Goal: Browse casually

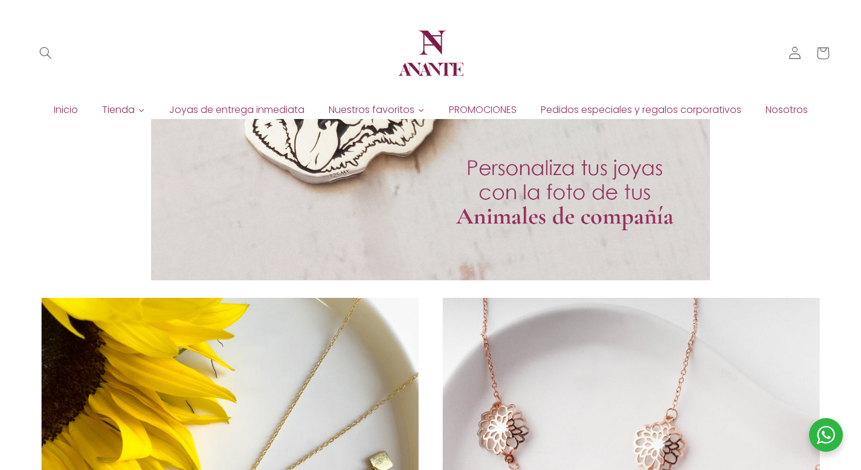
scroll to position [1791, 0]
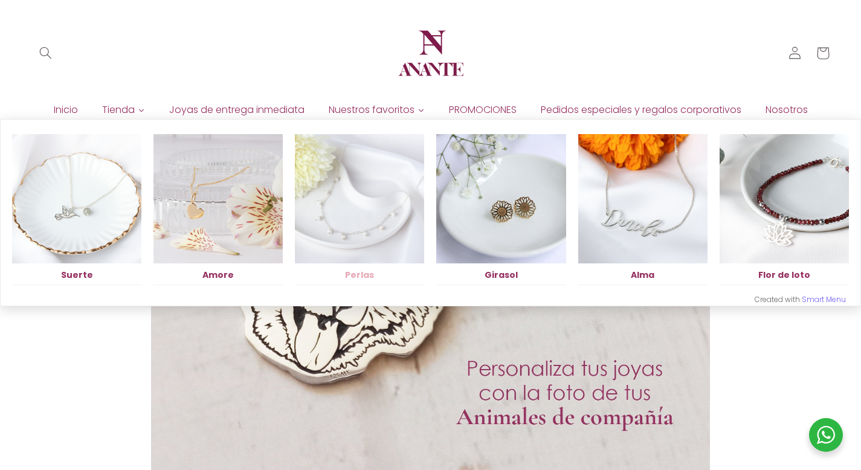
click at [380, 175] on img at bounding box center [359, 198] width 129 height 129
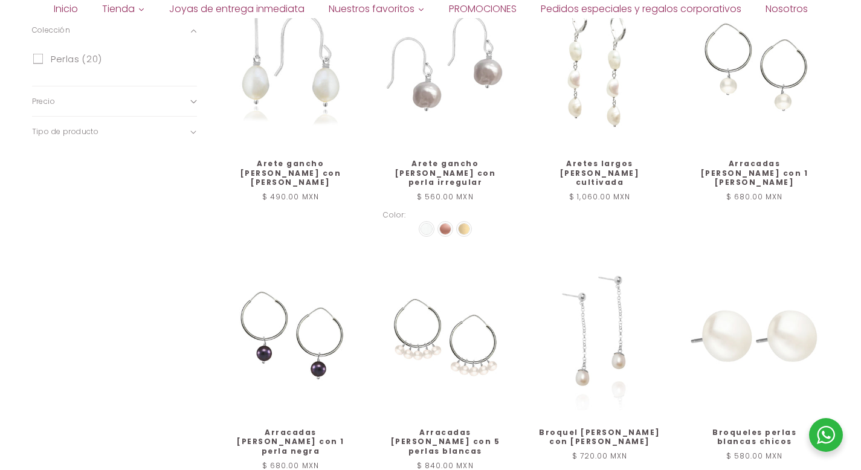
scroll to position [1114, 0]
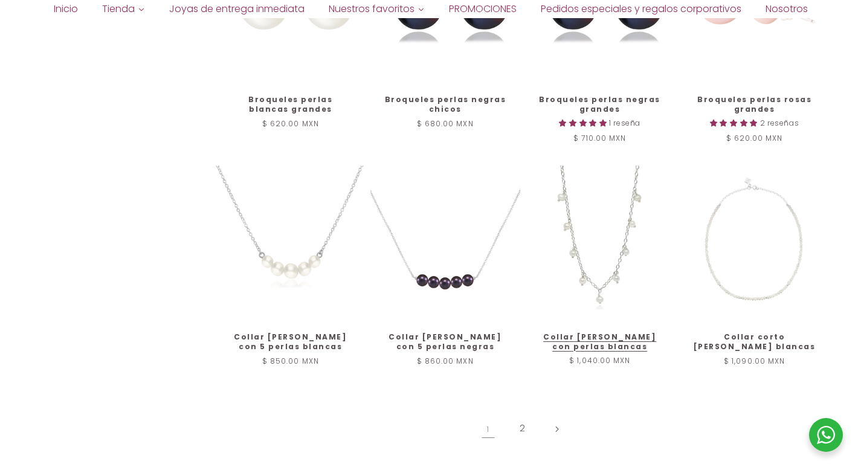
click at [542, 332] on link "Collar cadena de plata con perlas blancas" at bounding box center [599, 341] width 124 height 19
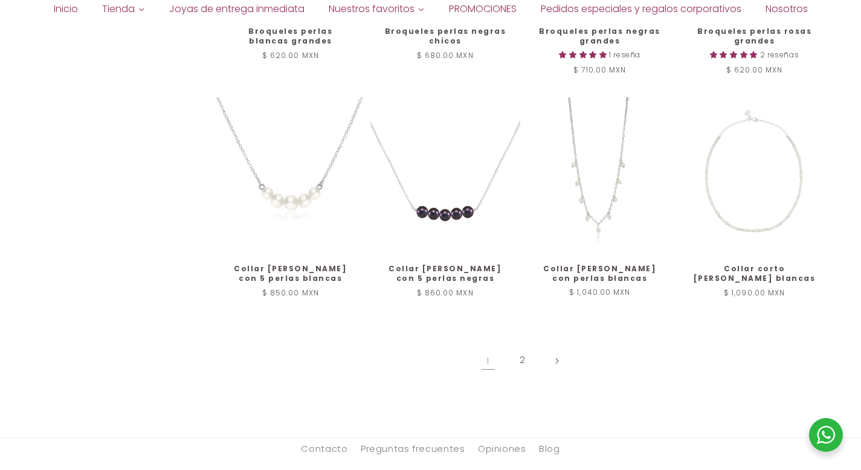
scroll to position [1342, 0]
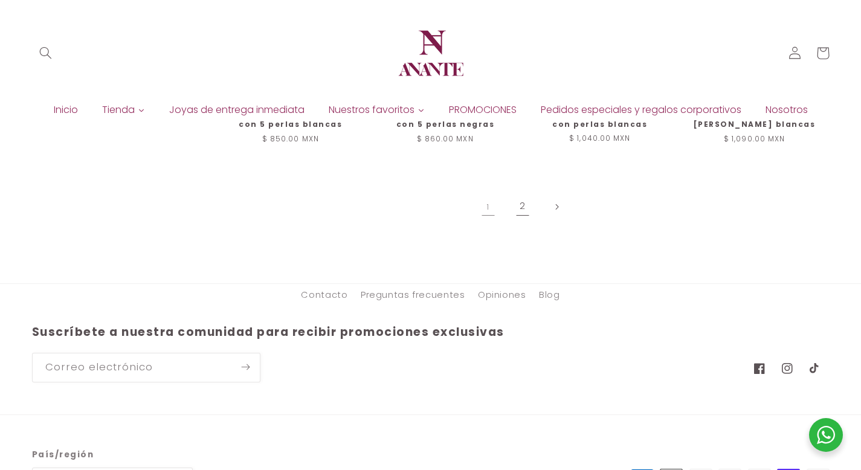
scroll to position [1323, 0]
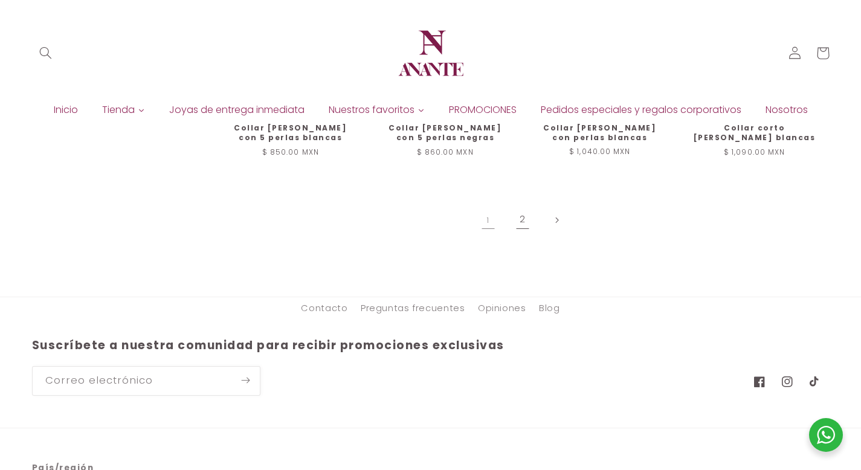
click at [518, 206] on link "2" at bounding box center [522, 220] width 28 height 28
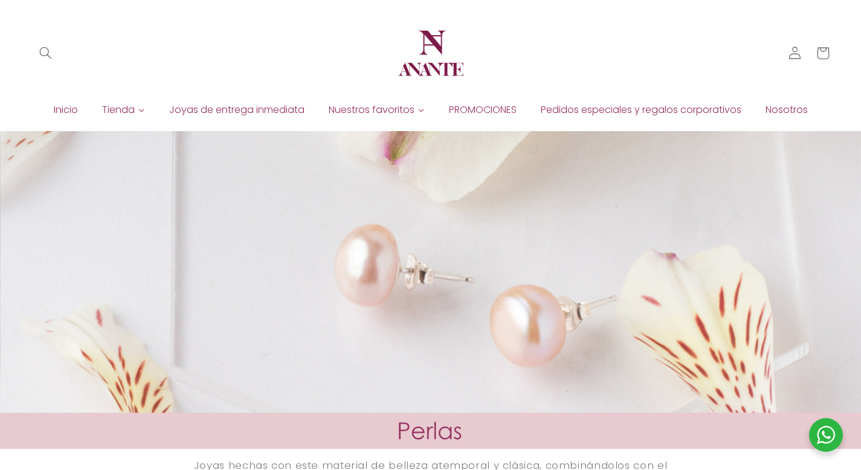
click at [412, 69] on img at bounding box center [430, 53] width 72 height 72
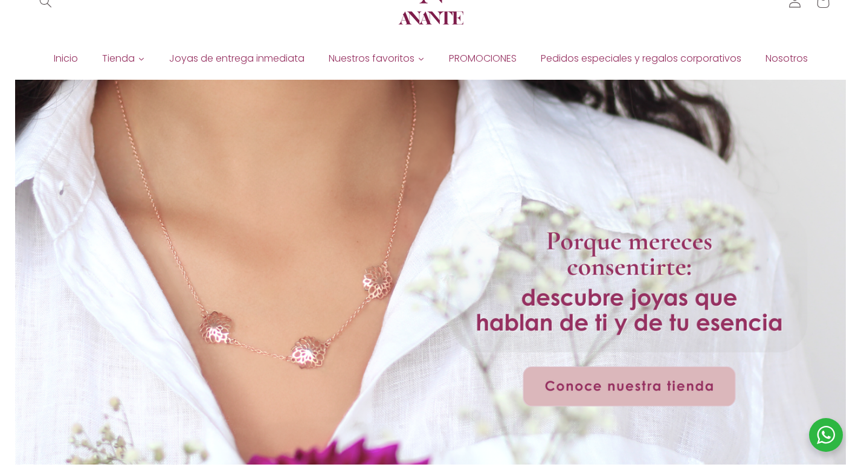
scroll to position [95, 0]
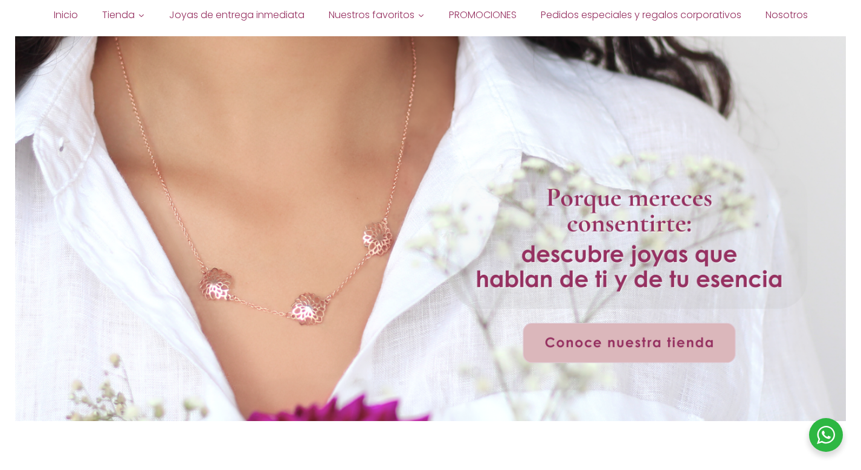
click at [584, 341] on div at bounding box center [430, 228] width 830 height 385
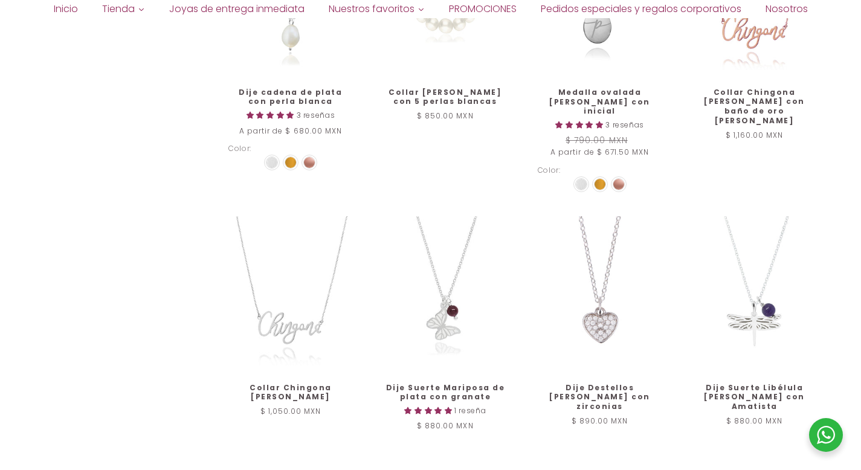
scroll to position [1118, 0]
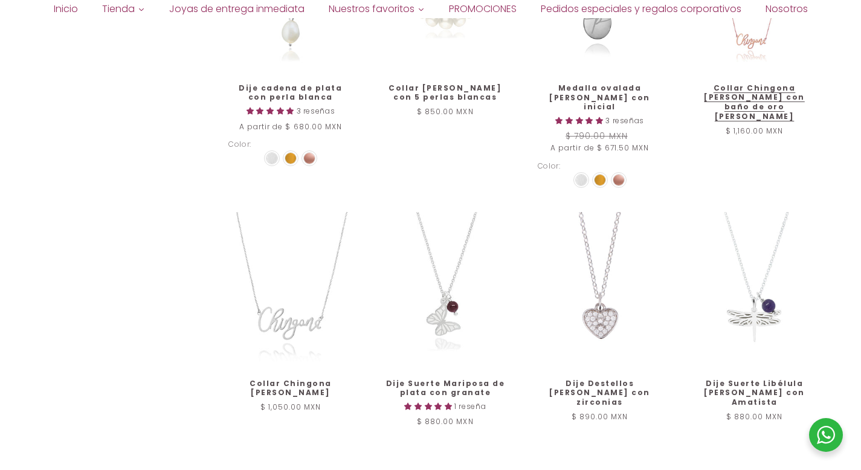
click at [746, 83] on link "Collar Chingona [PERSON_NAME] con baño de oro [PERSON_NAME]" at bounding box center [754, 101] width 124 height 37
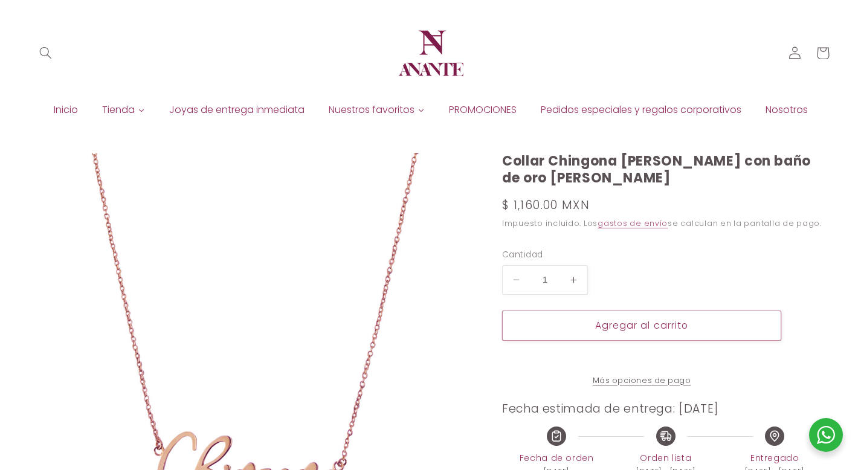
click at [435, 56] on img at bounding box center [430, 53] width 72 height 72
